Goal: Obtain resource: Download file/media

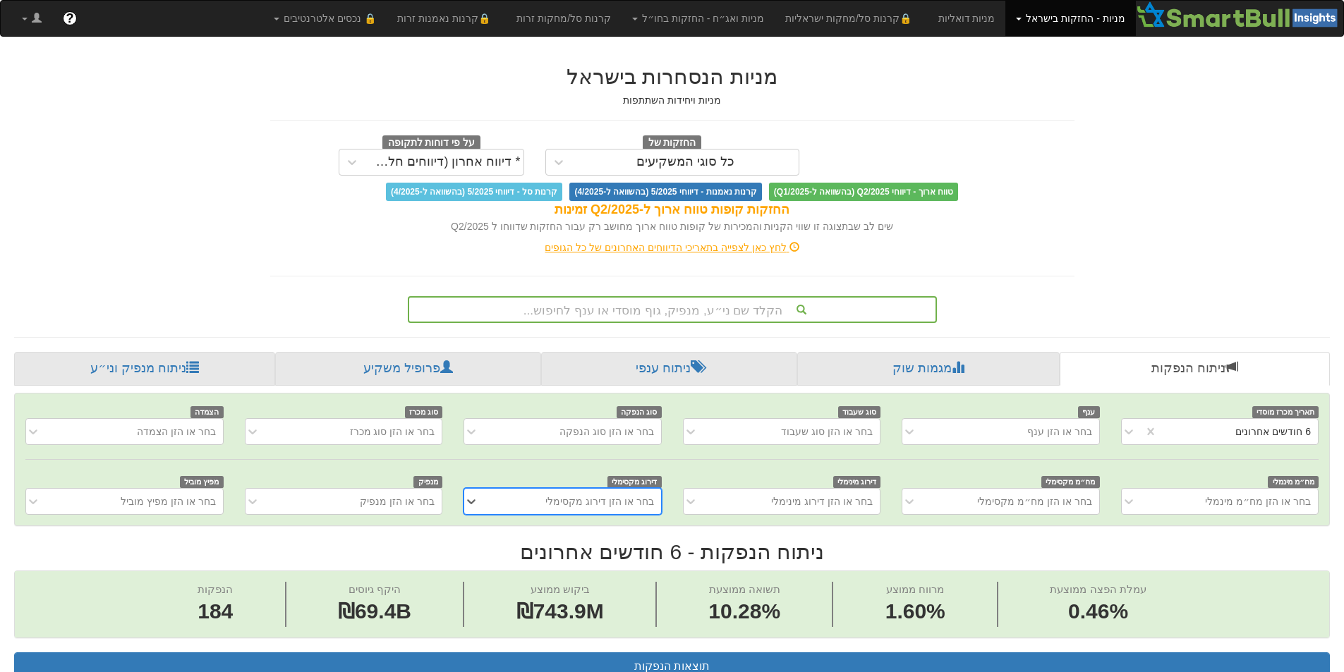
scroll to position [0, 2571]
click at [722, 310] on div "הקלד שם ני״ע, מנפיק, גוף מוסדי או ענף לחיפוש..." at bounding box center [672, 310] width 526 height 24
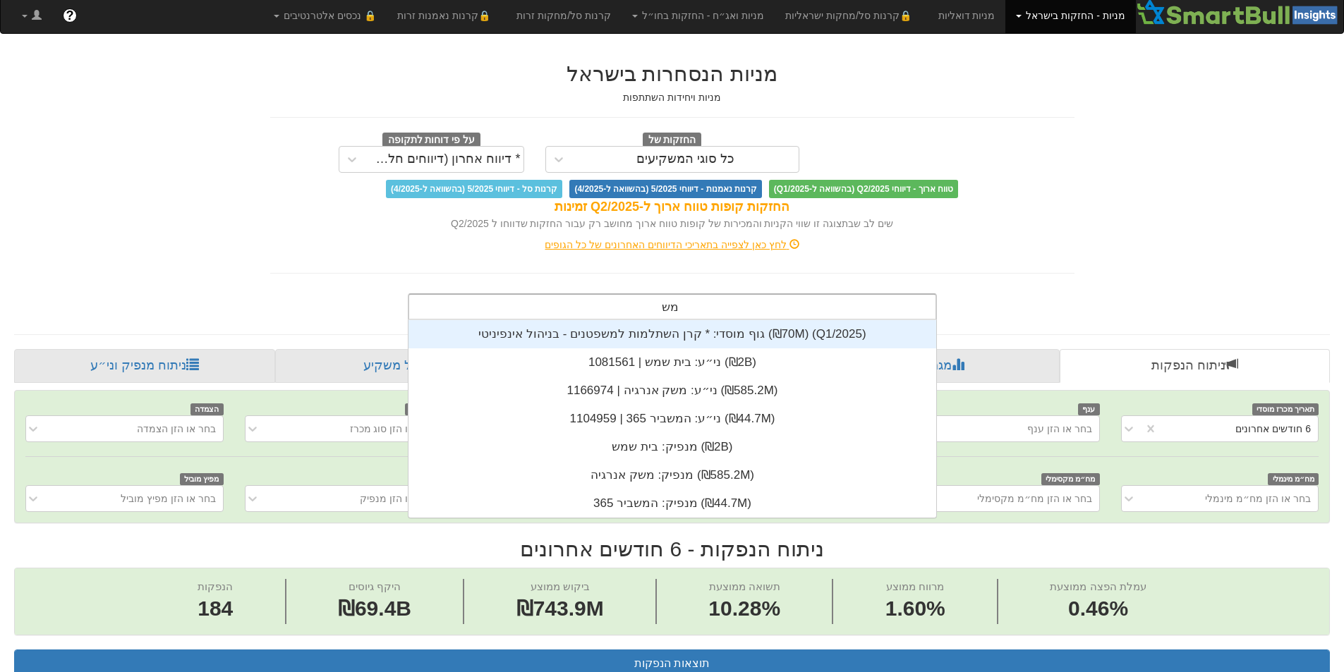
scroll to position [56, 0]
type input "משק"
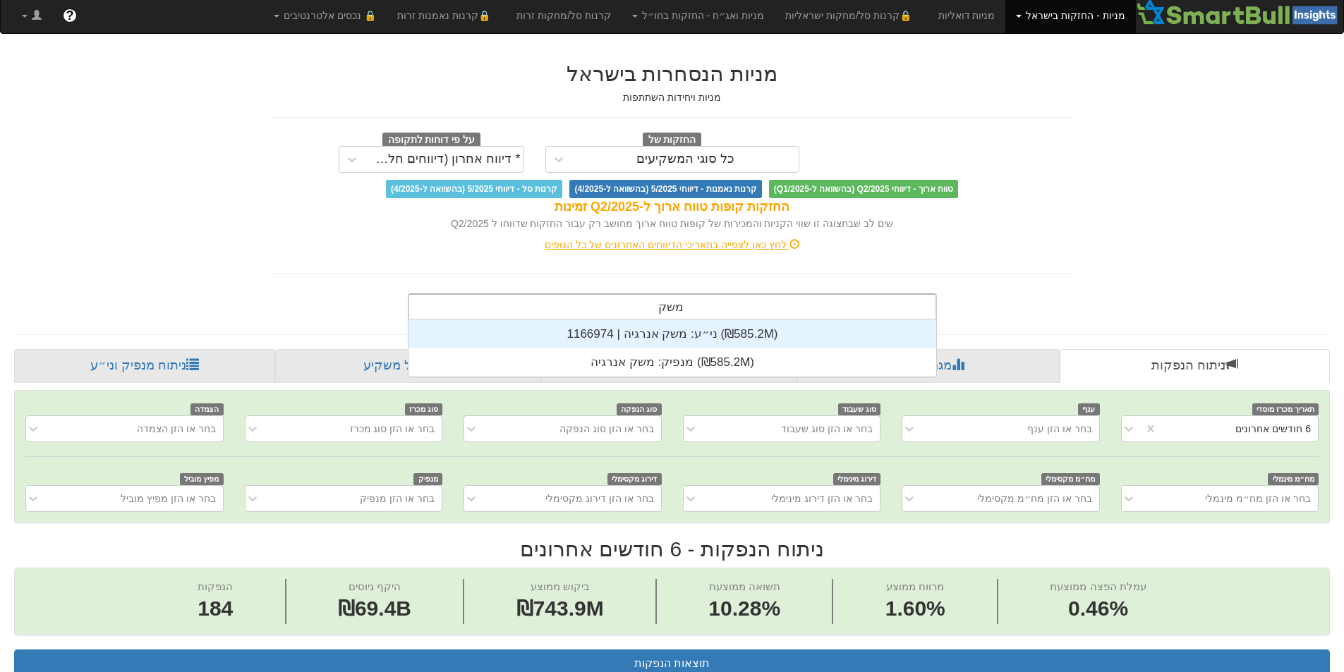
click at [687, 341] on div "ני״ע: ‏משק אנרגיה | 1166974 ‎(₪585.2M)‎" at bounding box center [672, 334] width 528 height 28
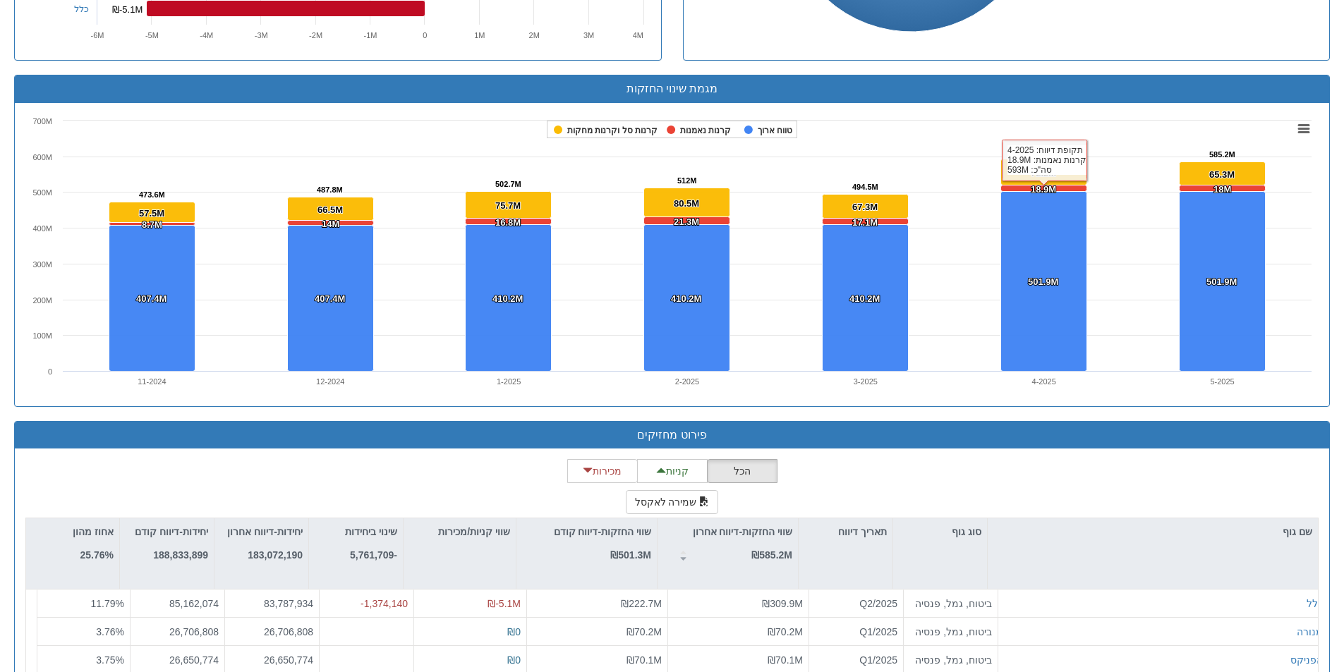
scroll to position [988, 0]
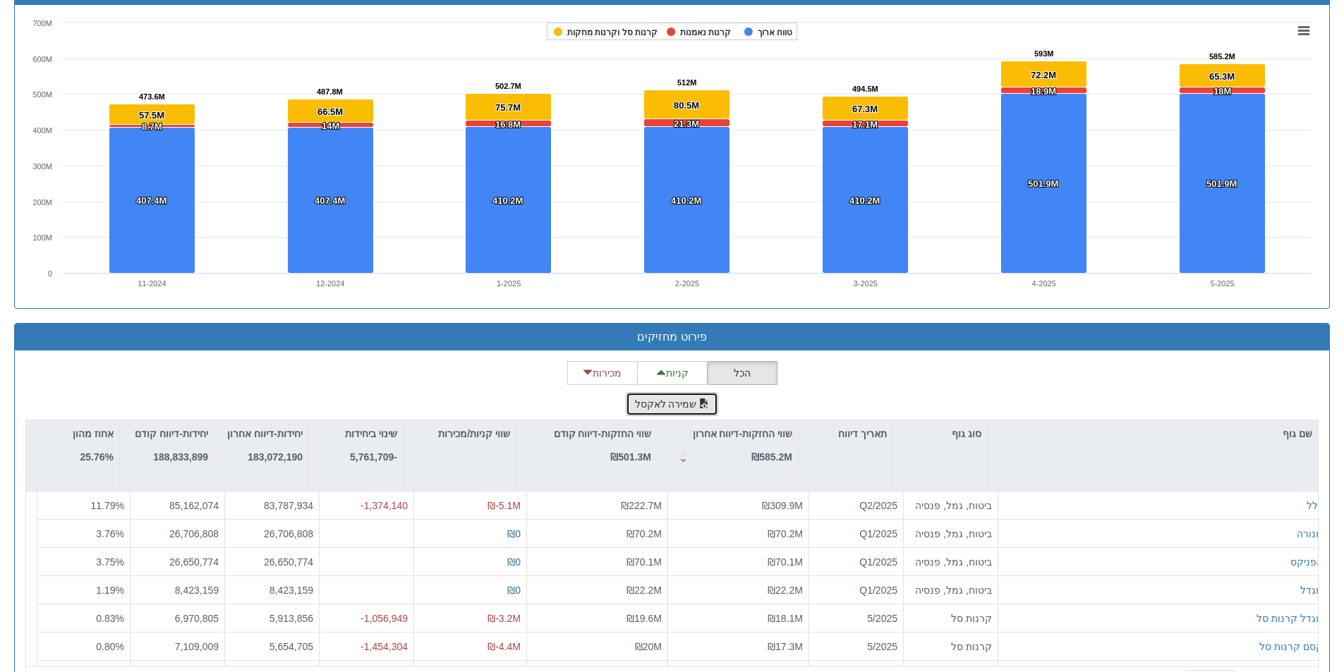
click at [699, 408] on span "button" at bounding box center [704, 404] width 10 height 10
